Goal: Understand process/instructions: Learn how to perform a task or action

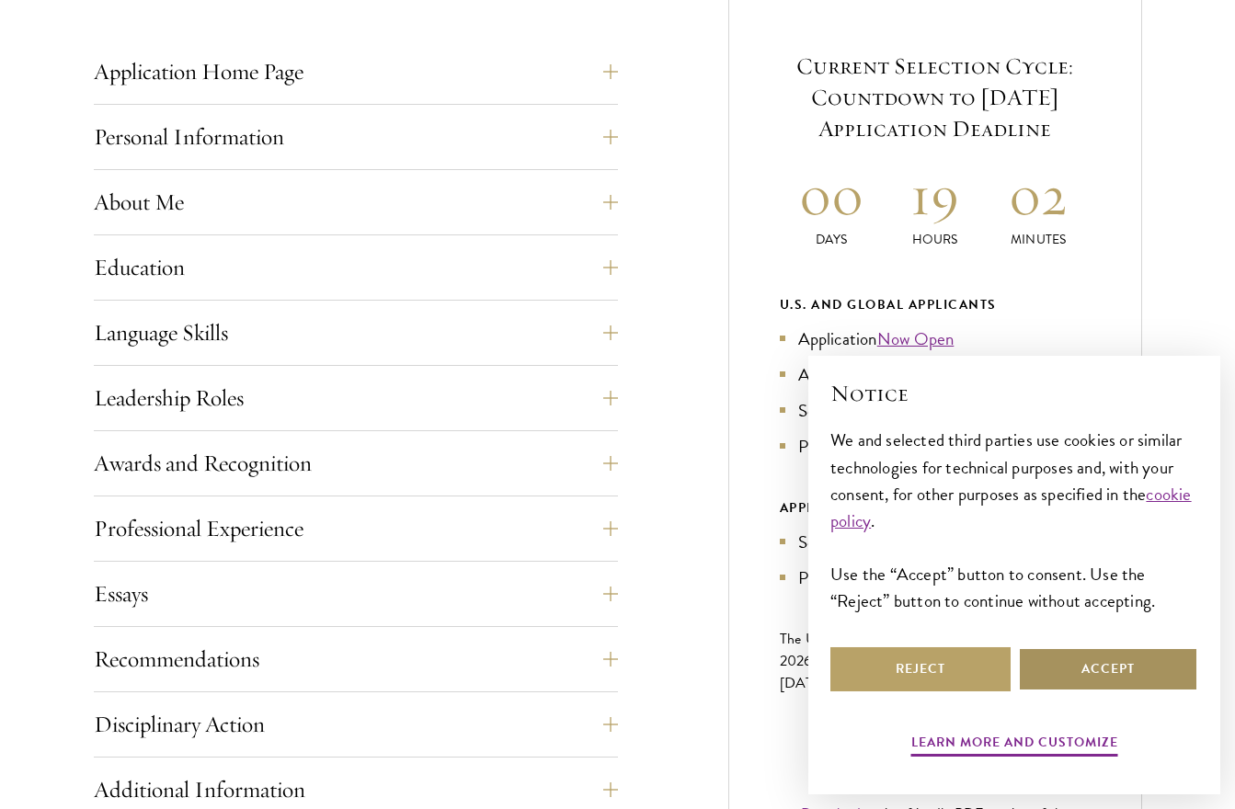
click at [1168, 688] on button "Accept" at bounding box center [1108, 669] width 180 height 44
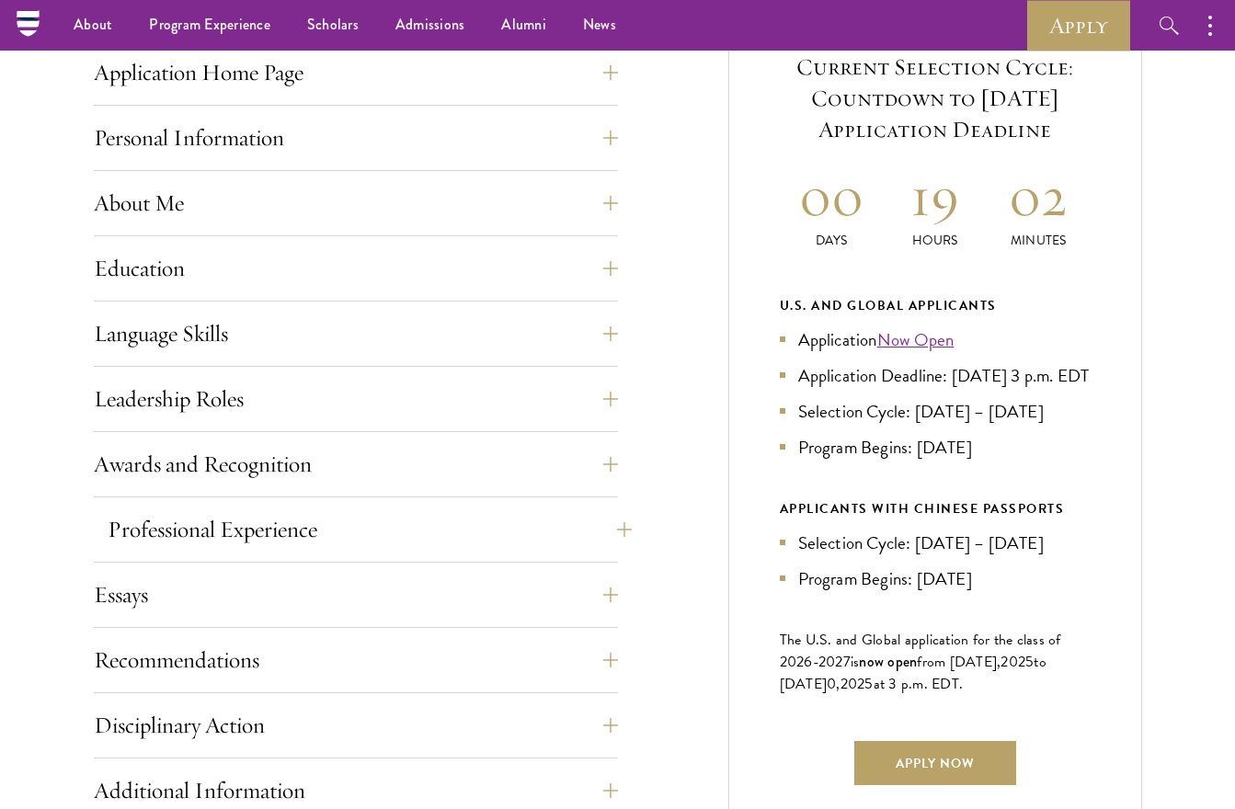
scroll to position [651, 0]
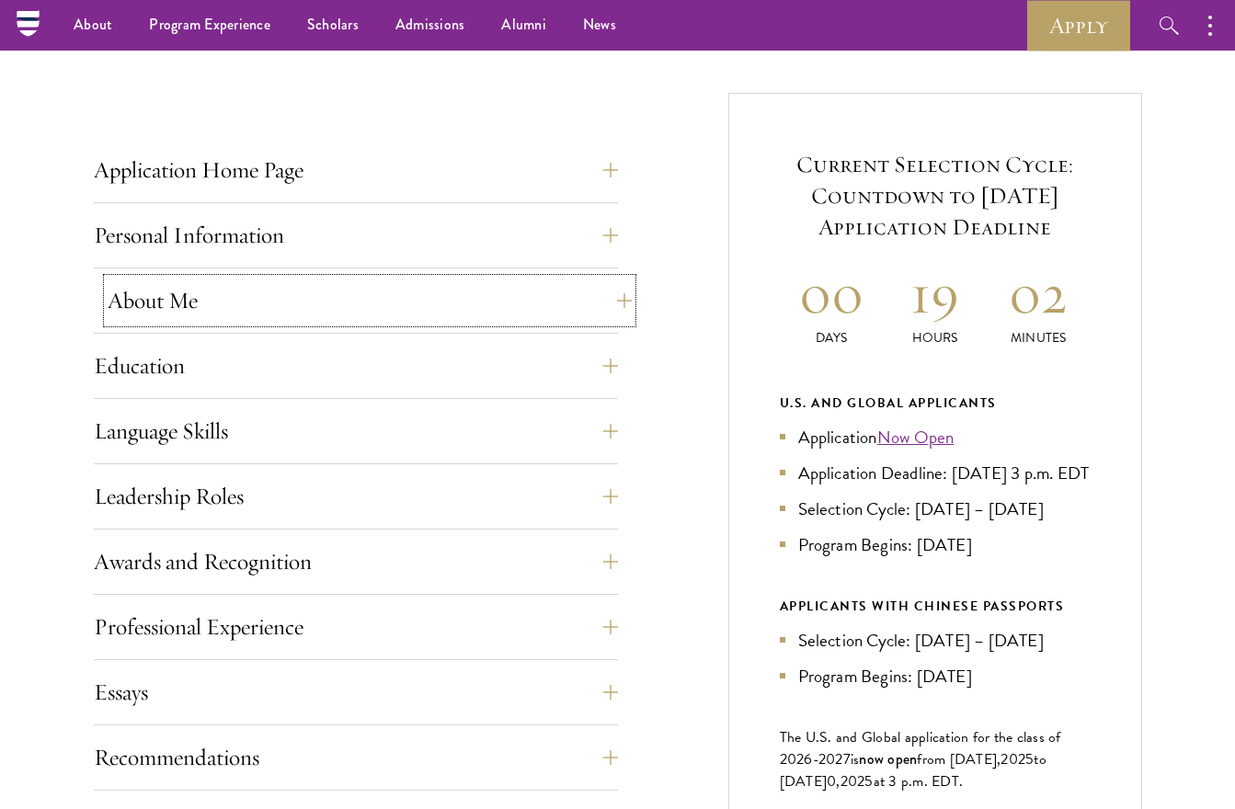
click at [350, 308] on button "About Me" at bounding box center [370, 301] width 524 height 44
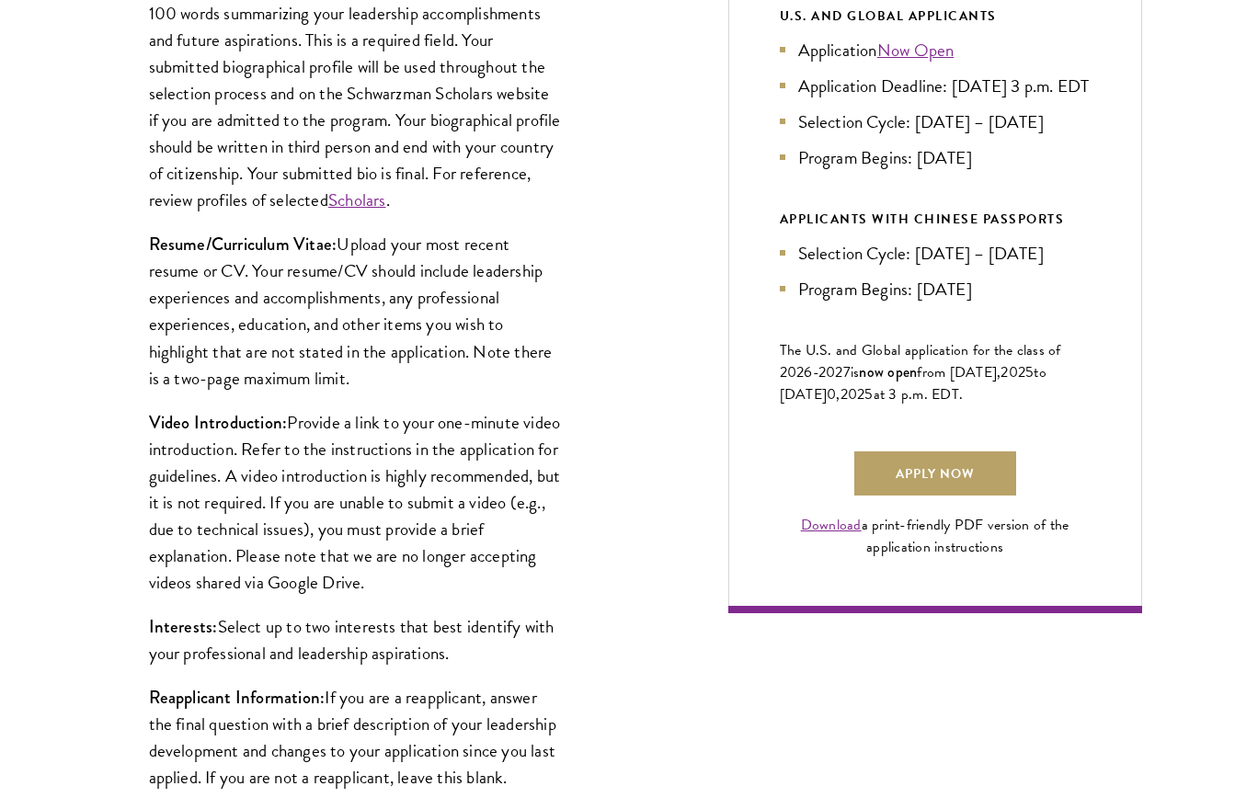
scroll to position [1462, 0]
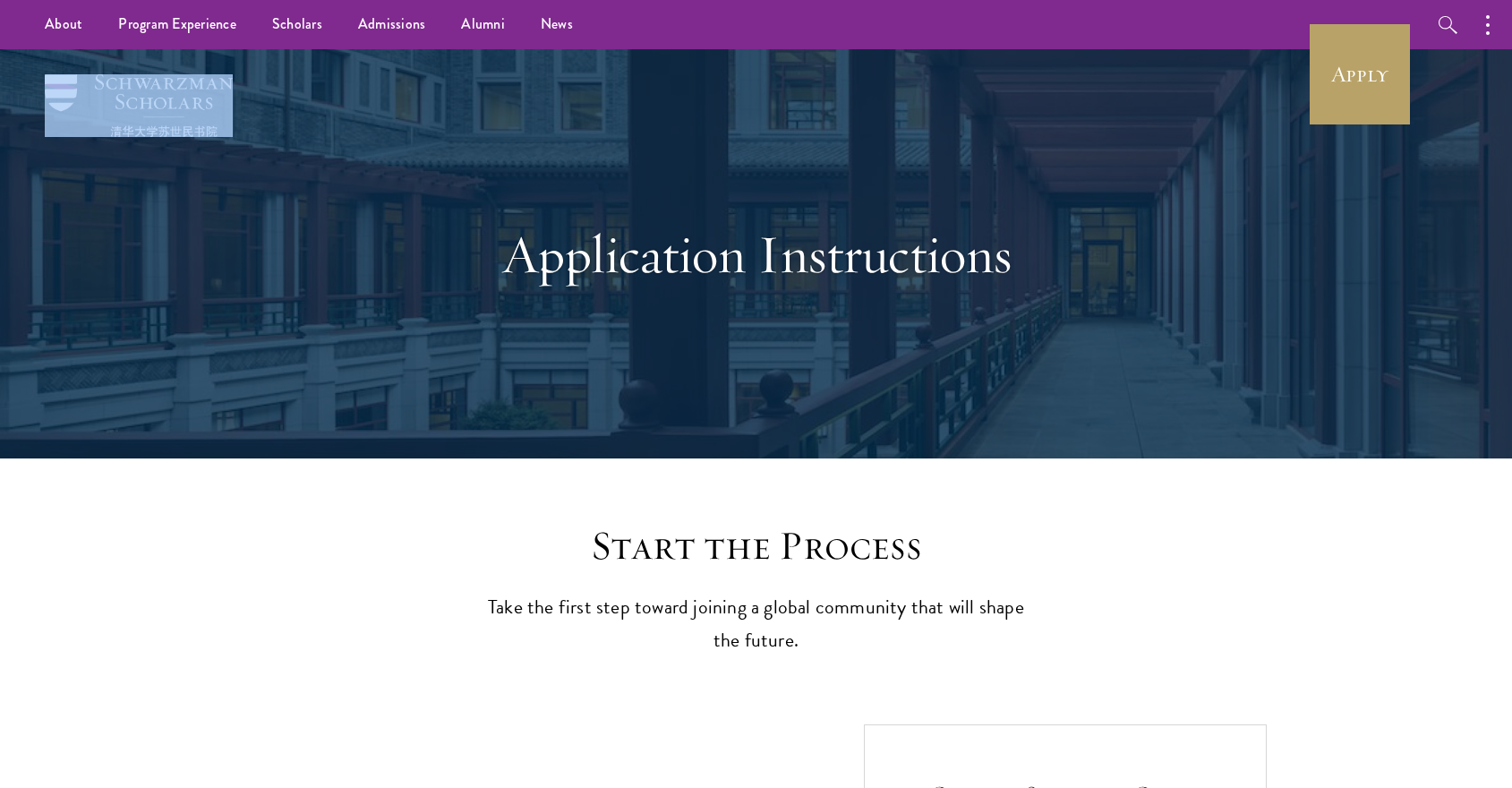
drag, startPoint x: 291, startPoint y: 117, endPoint x: 127, endPoint y: 75, distance: 169.3
click at [127, 75] on div "Application Instructions" at bounding box center [756, 254] width 1289 height 409
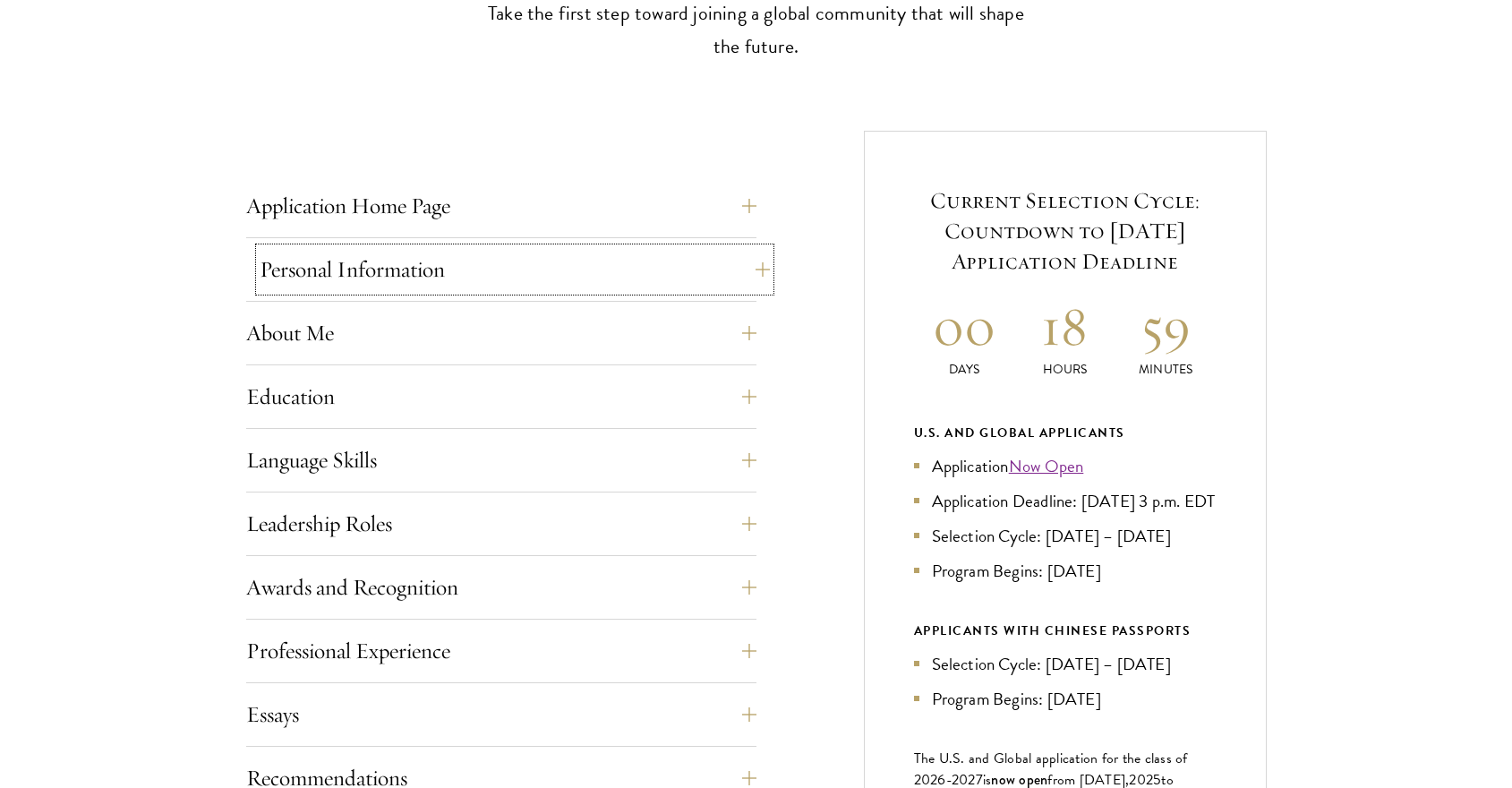
drag, startPoint x: 480, startPoint y: 260, endPoint x: 479, endPoint y: 247, distance: 13.0
click at [480, 260] on button "Personal Information" at bounding box center [515, 270] width 510 height 43
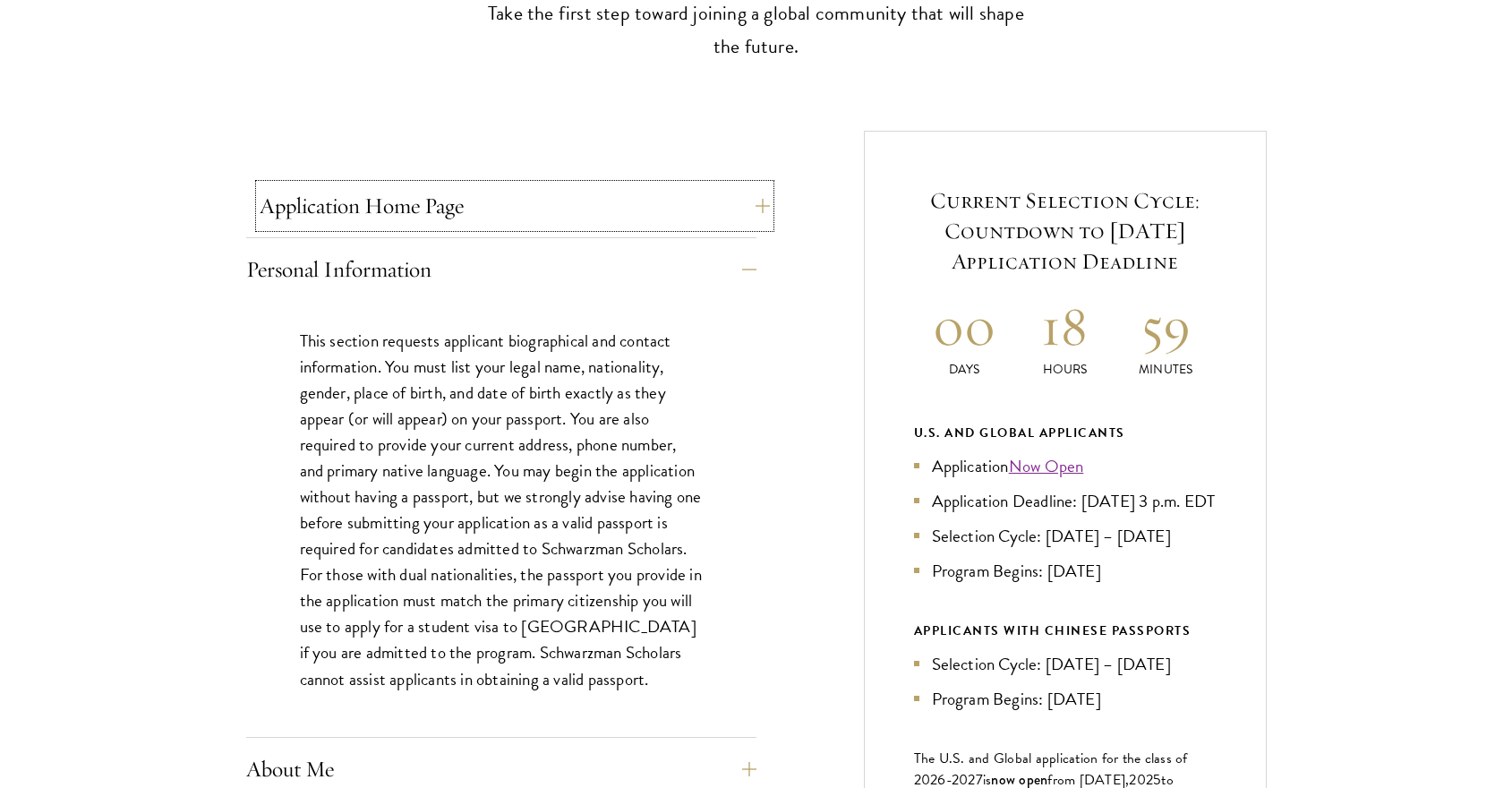
click at [473, 221] on button "Application Home Page" at bounding box center [515, 206] width 510 height 43
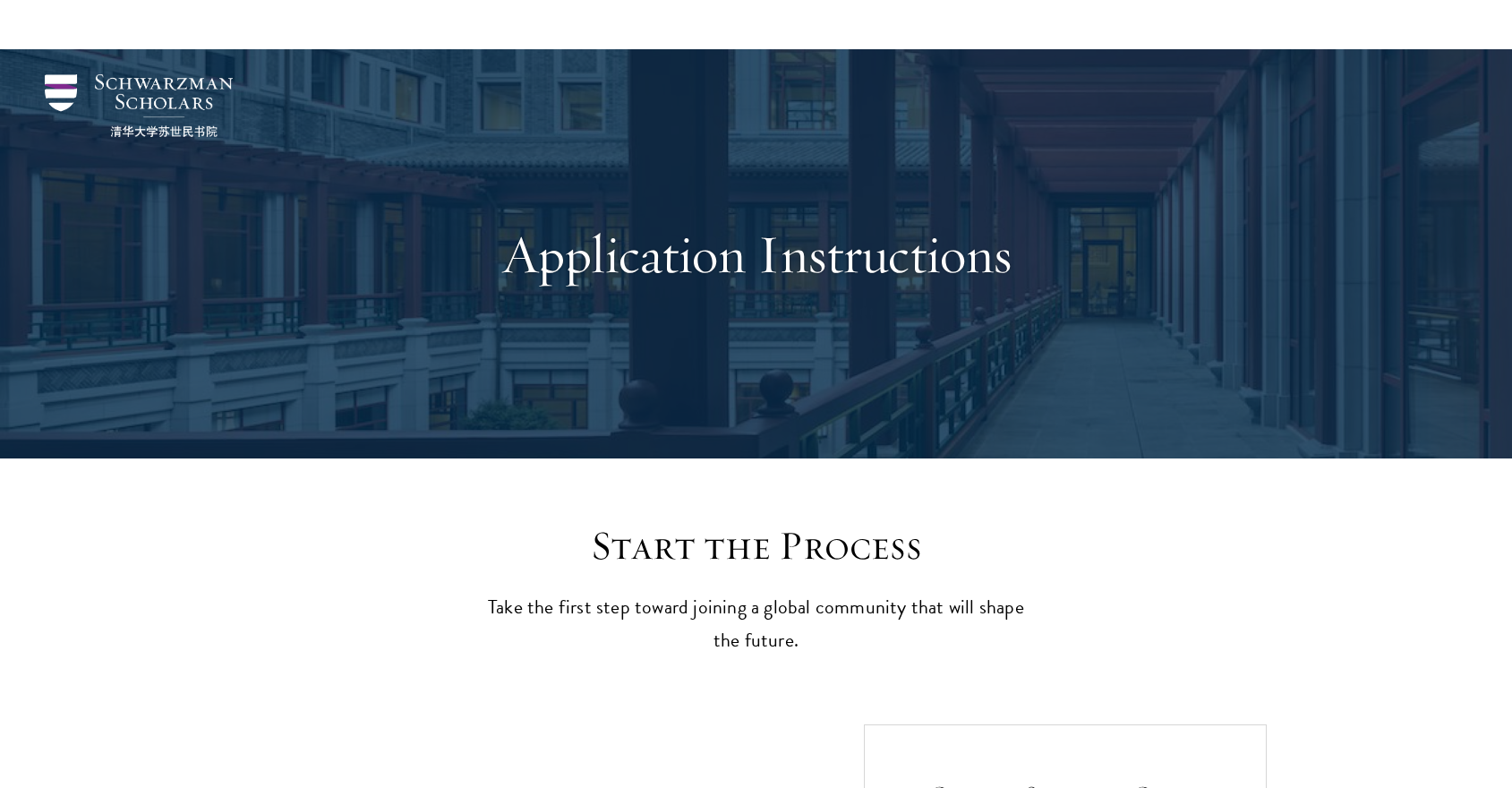
scroll to position [817, 0]
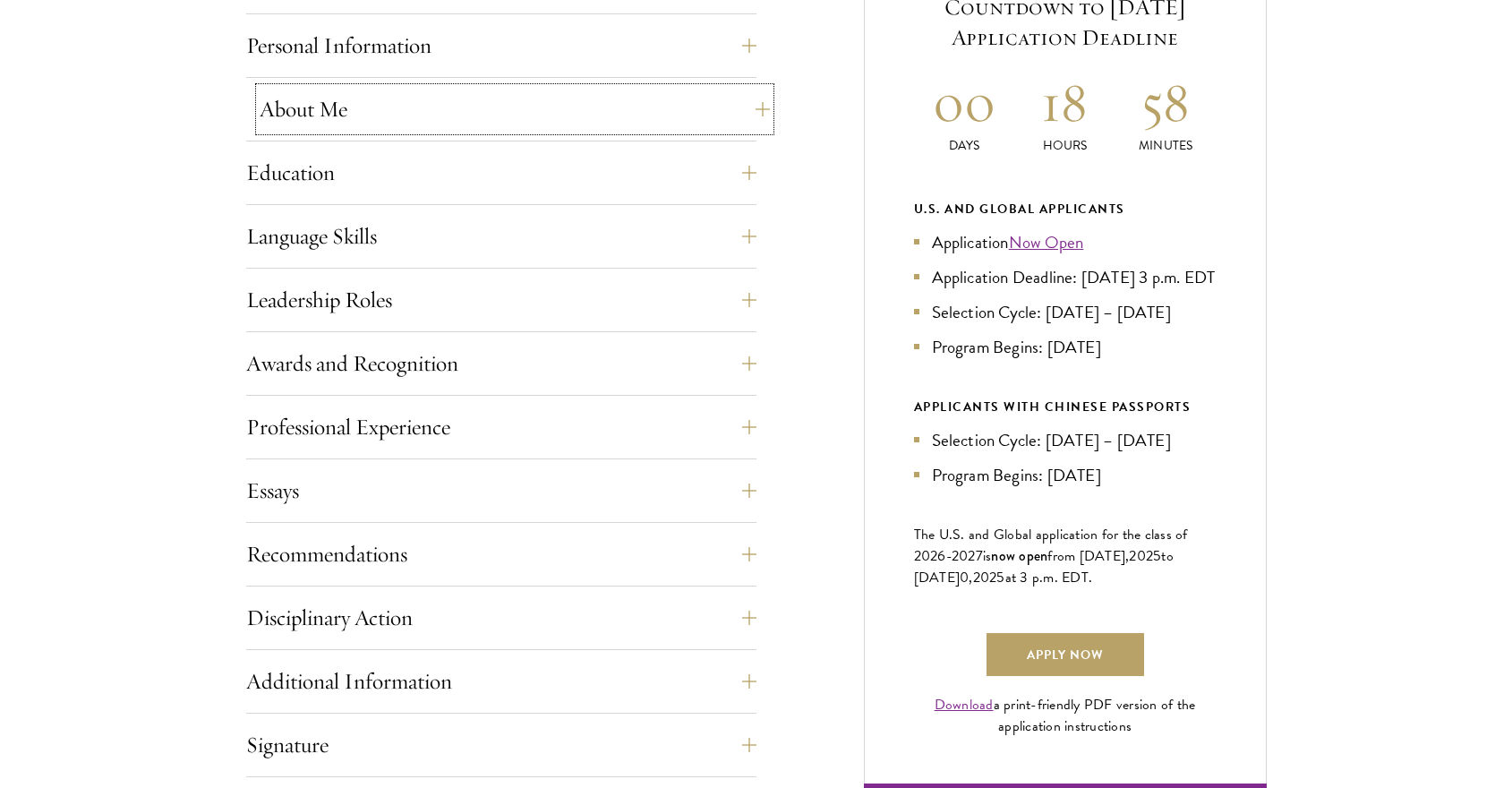
click at [426, 109] on button "About Me" at bounding box center [515, 109] width 510 height 43
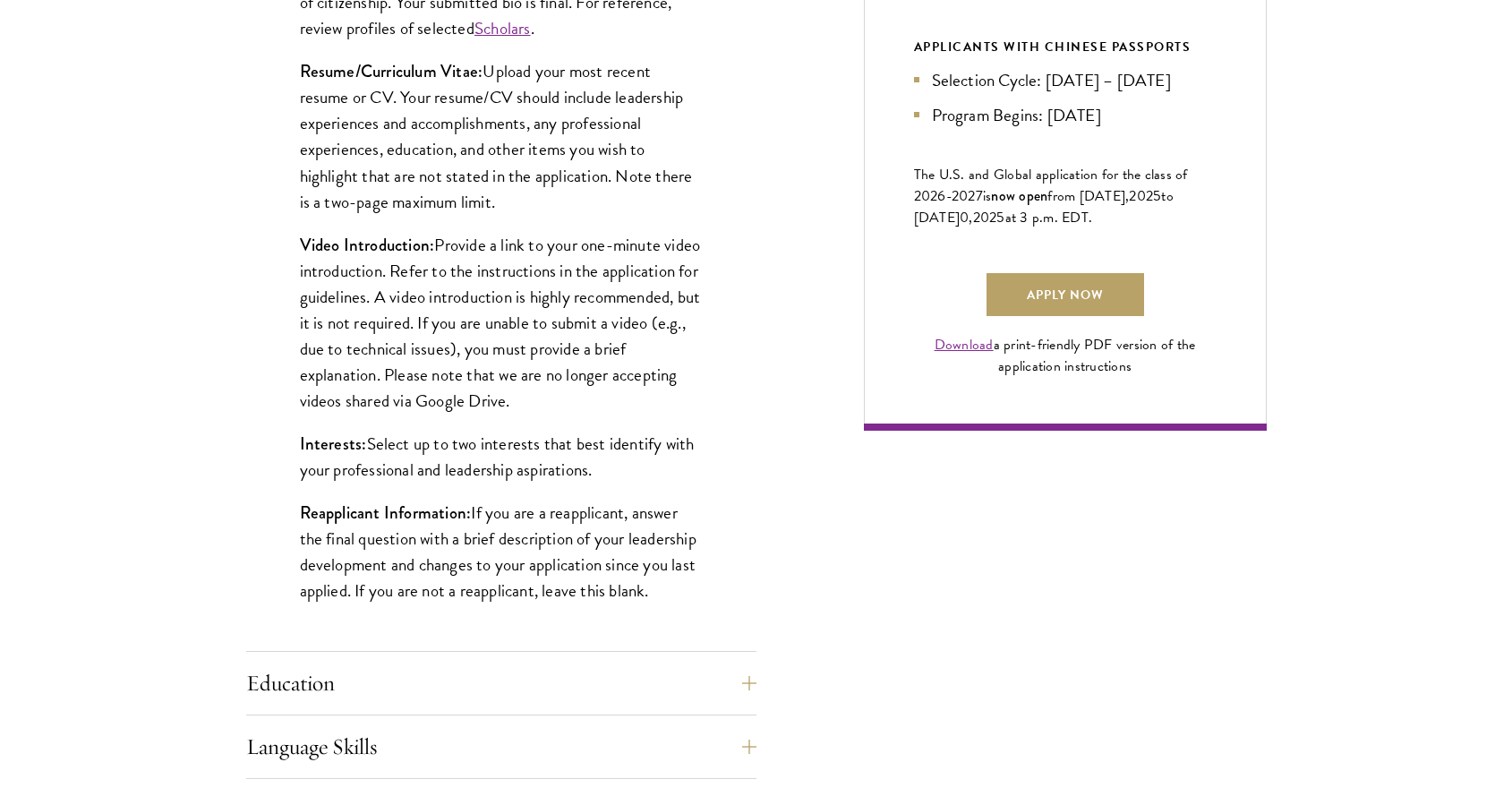
scroll to position [872, 0]
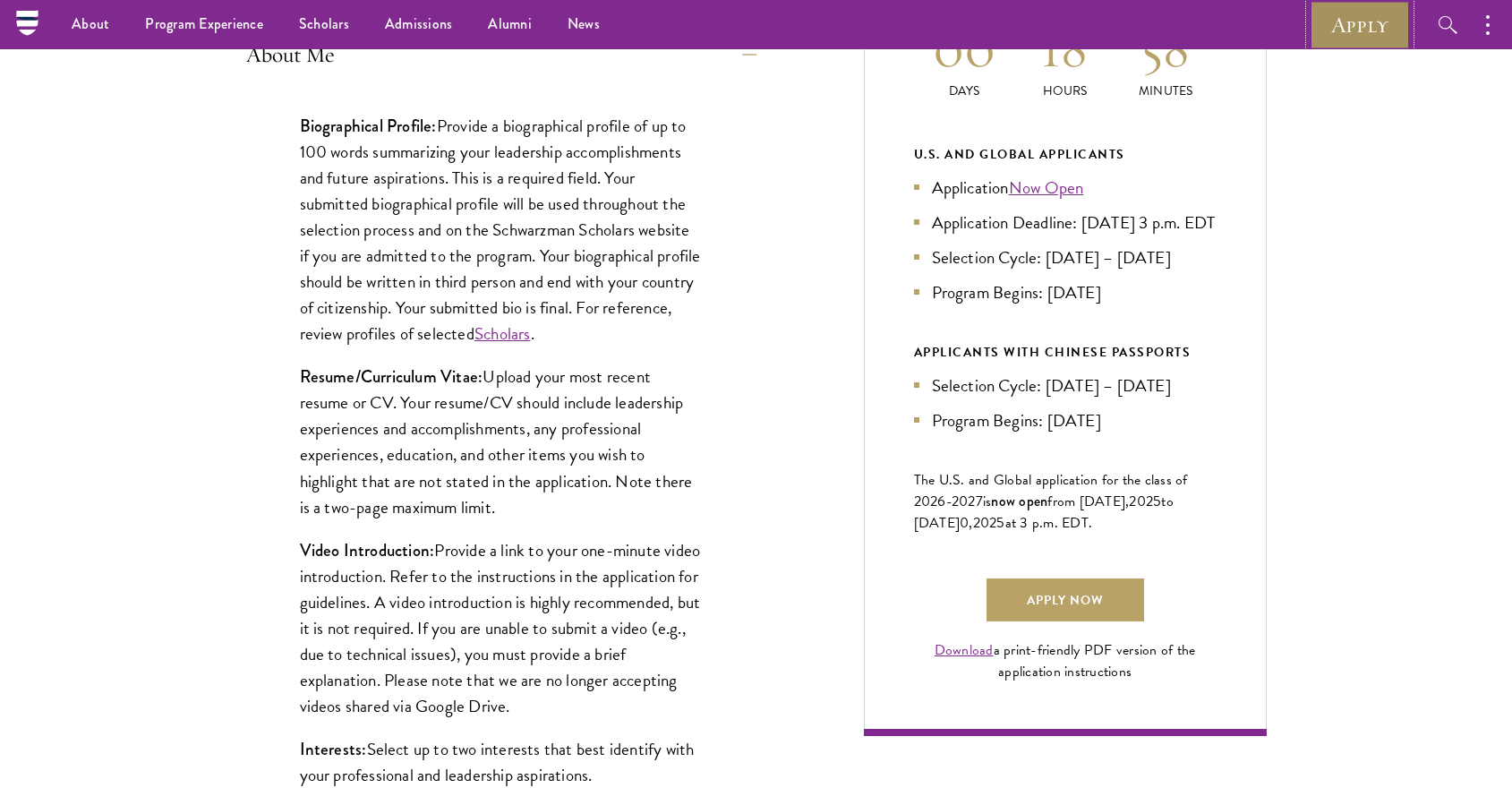
click at [1360, 43] on link "Apply" at bounding box center [1359, 24] width 100 height 50
